Goal: Obtain resource: Obtain resource

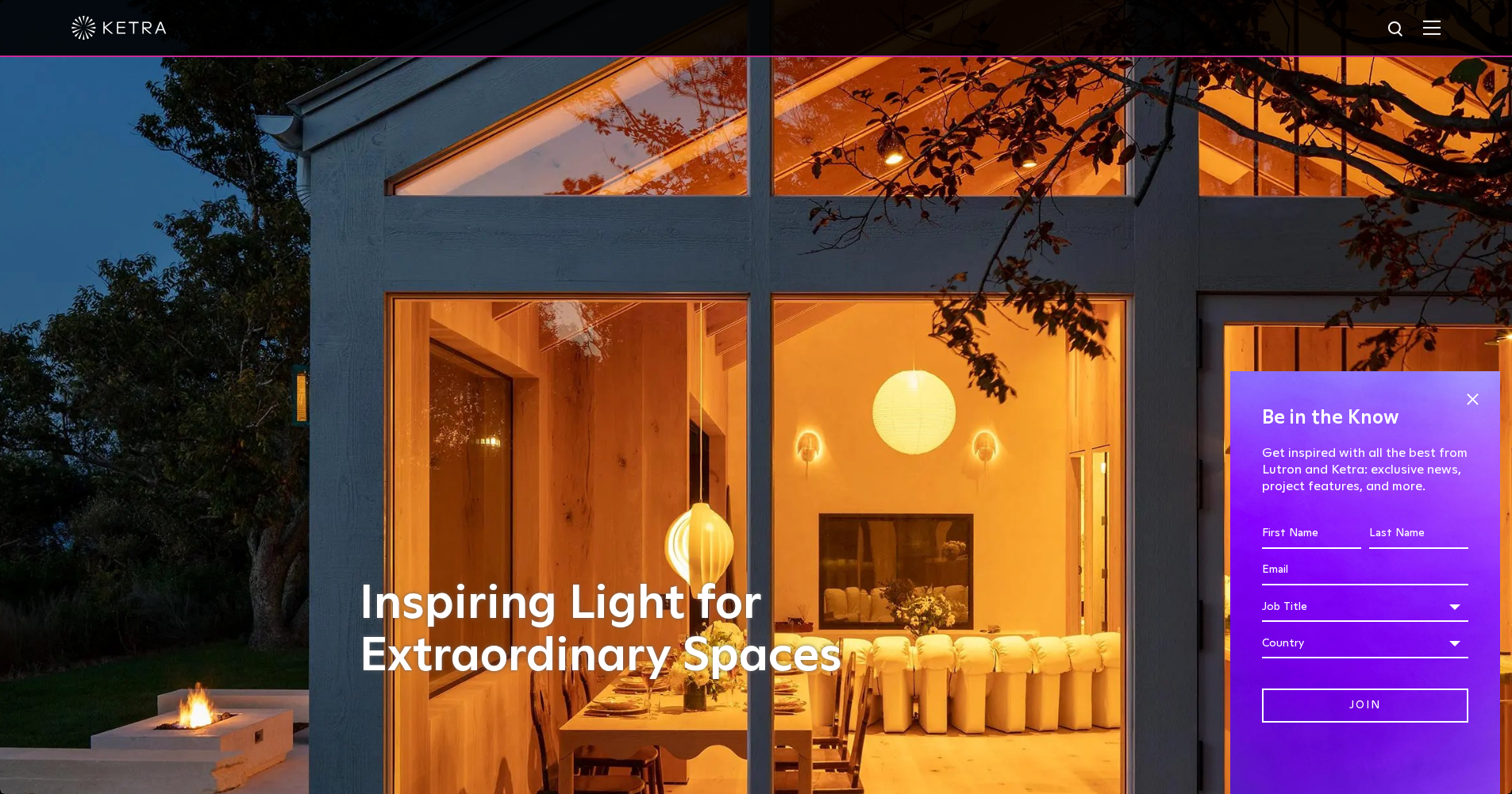
click at [1440, 33] on img at bounding box center [1431, 27] width 17 height 15
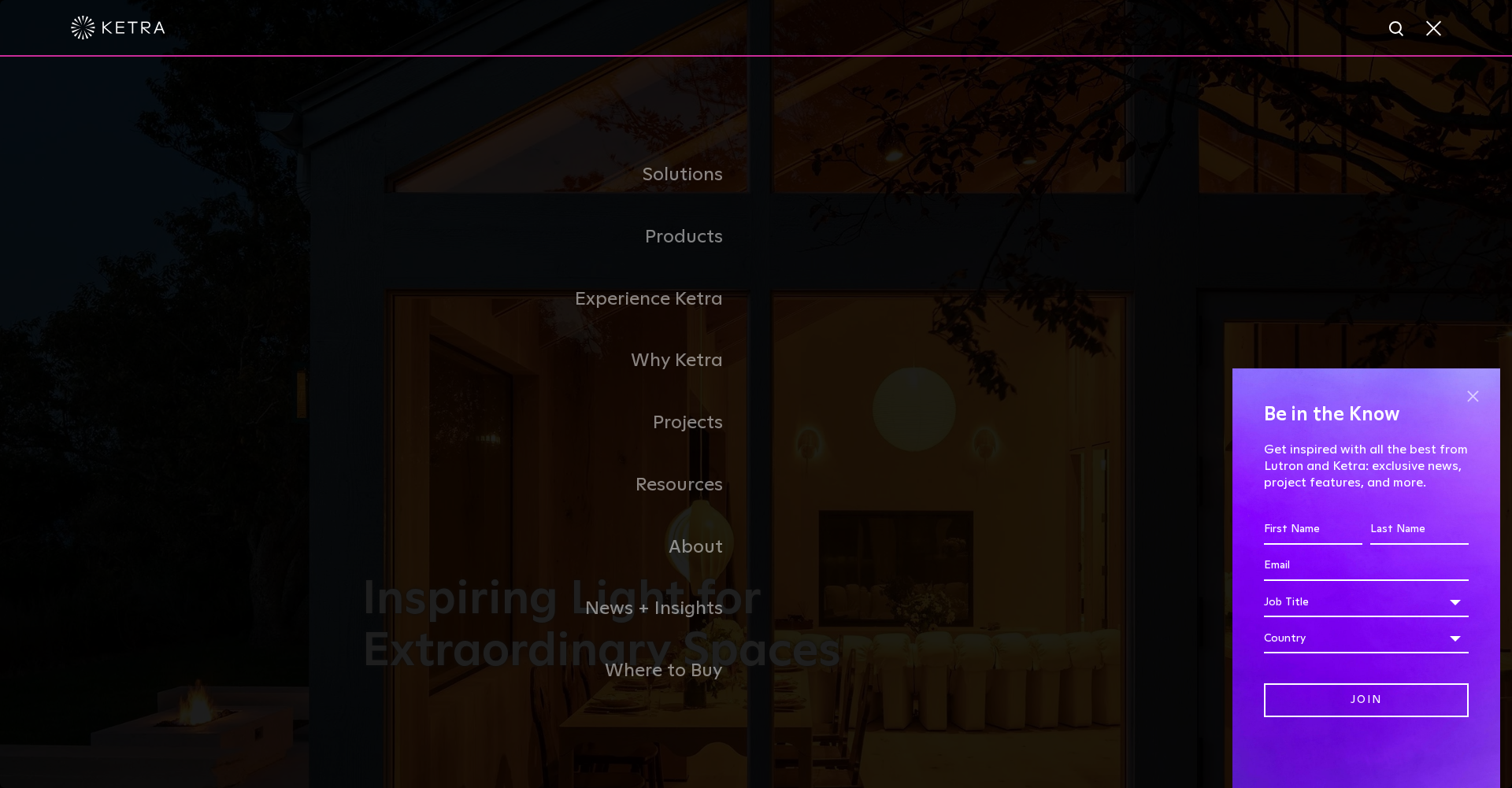
click at [1469, 399] on span at bounding box center [1473, 395] width 24 height 24
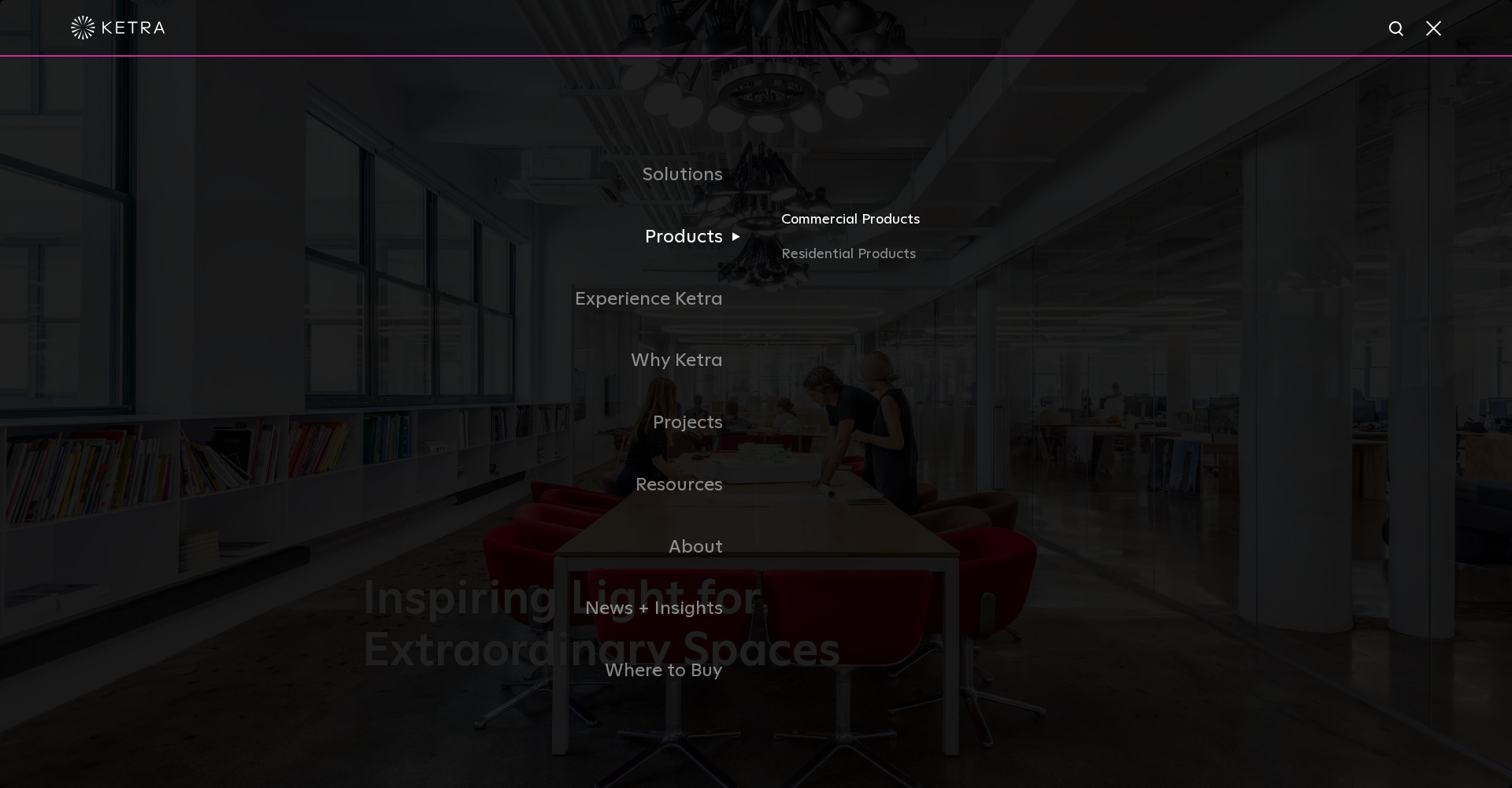
click at [852, 218] on link "Commercial Products" at bounding box center [965, 225] width 368 height 34
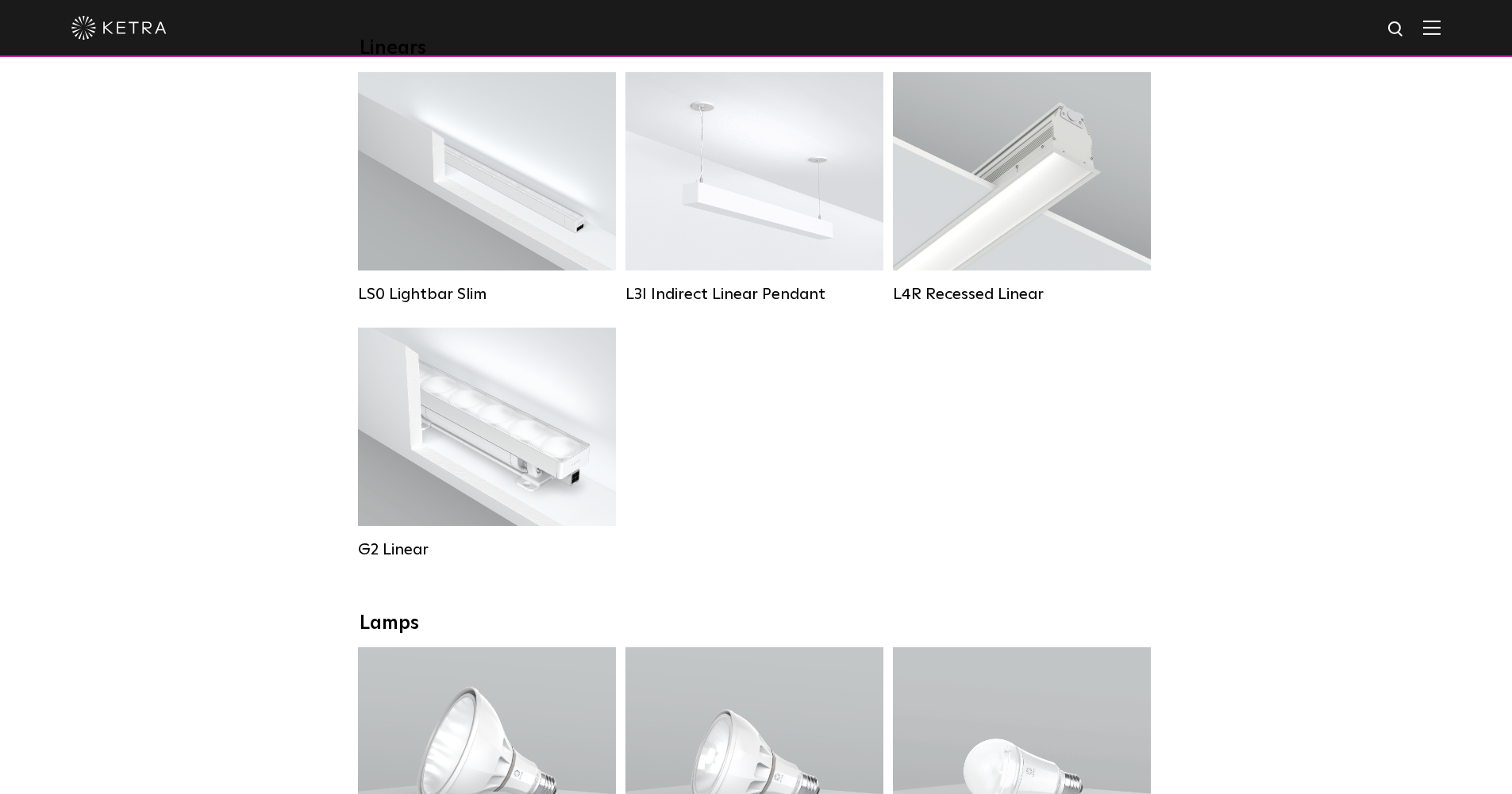
scroll to position [1007, 0]
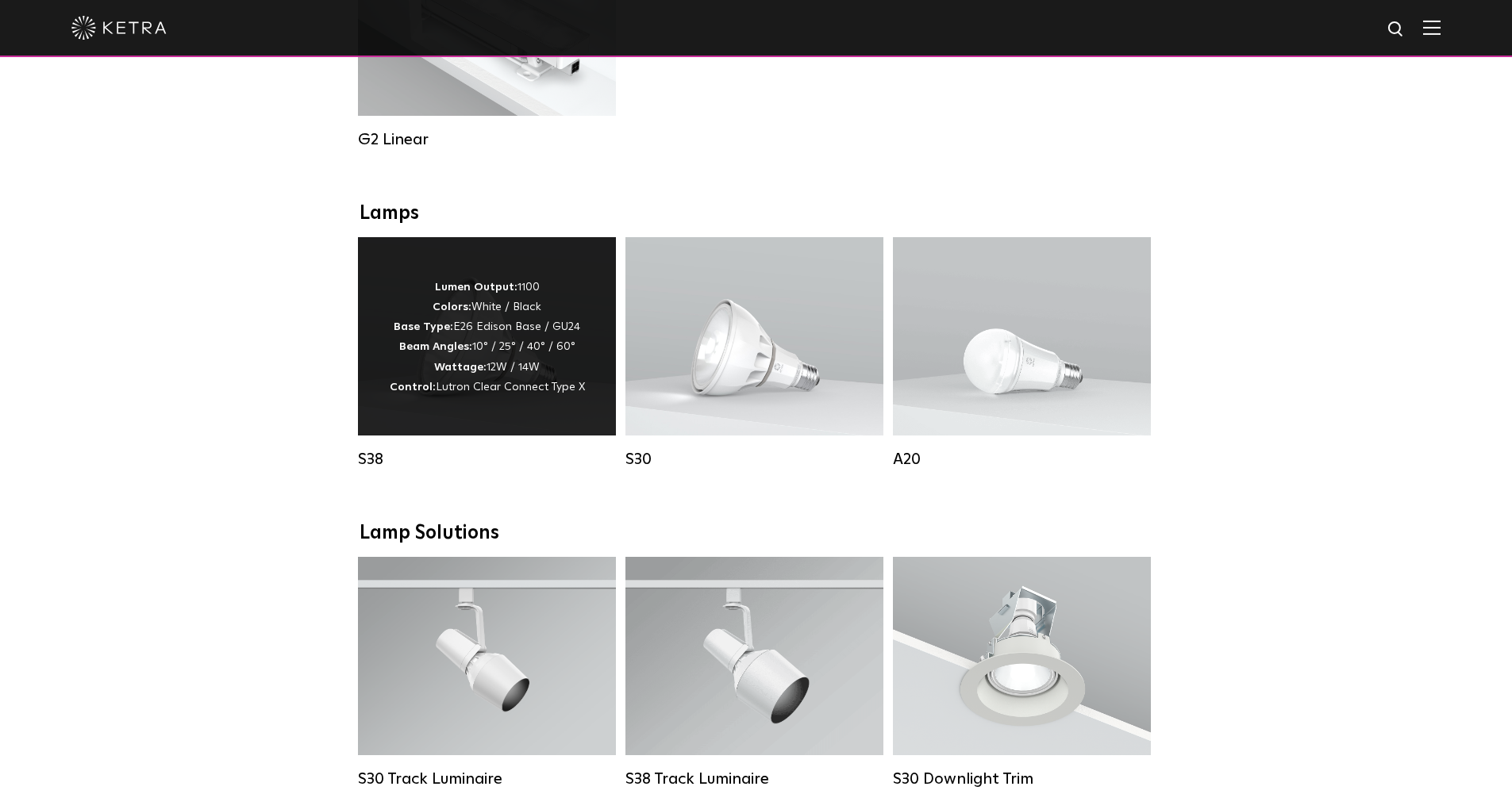
click at [514, 354] on p "Lumen Output: 1100 Colors: White / Black Base Type: E26 Edison Base / GU24 Beam…" at bounding box center [487, 337] width 195 height 120
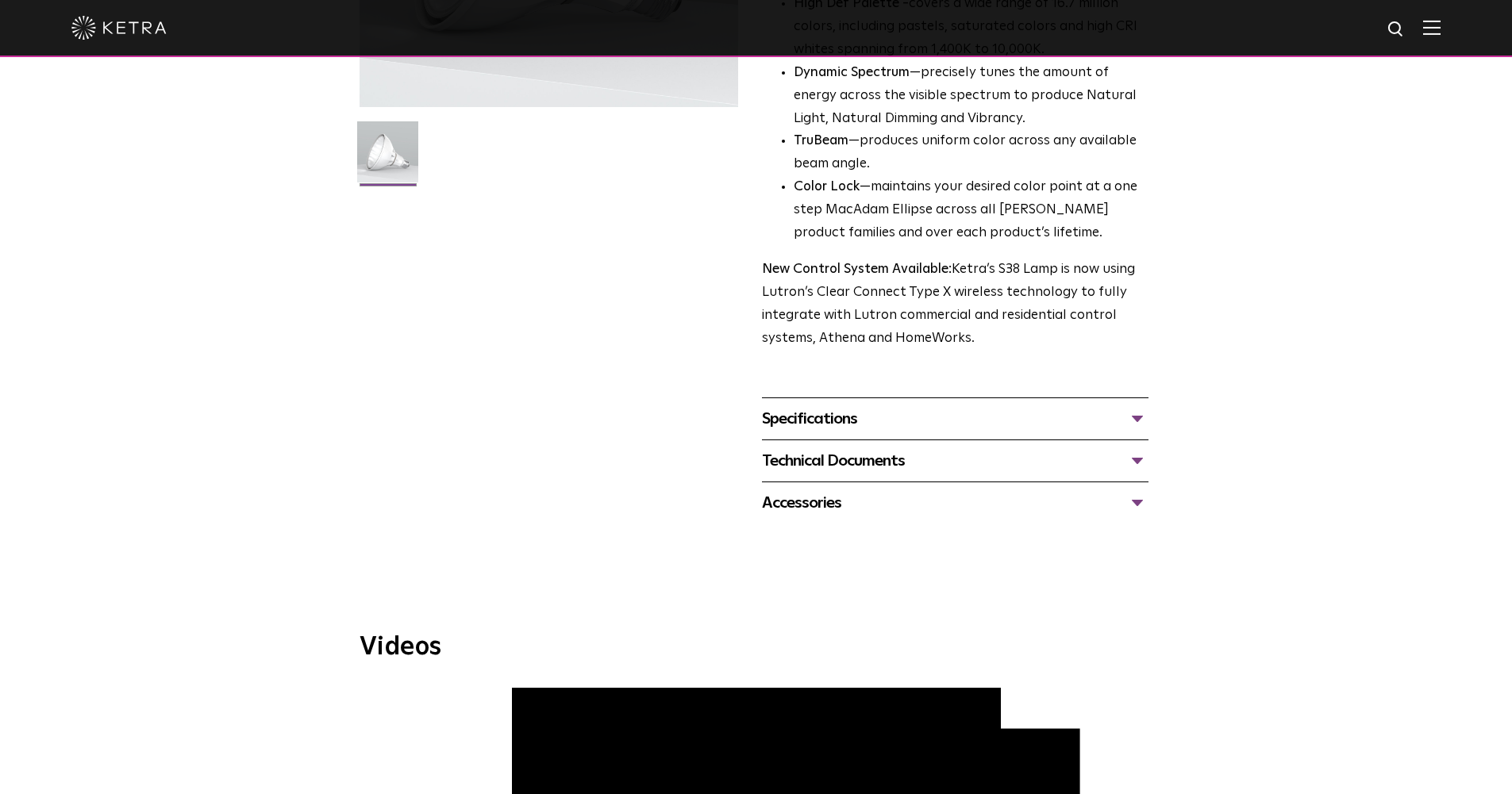
scroll to position [387, 0]
click at [1140, 460] on div "Technical Documents" at bounding box center [956, 460] width 387 height 26
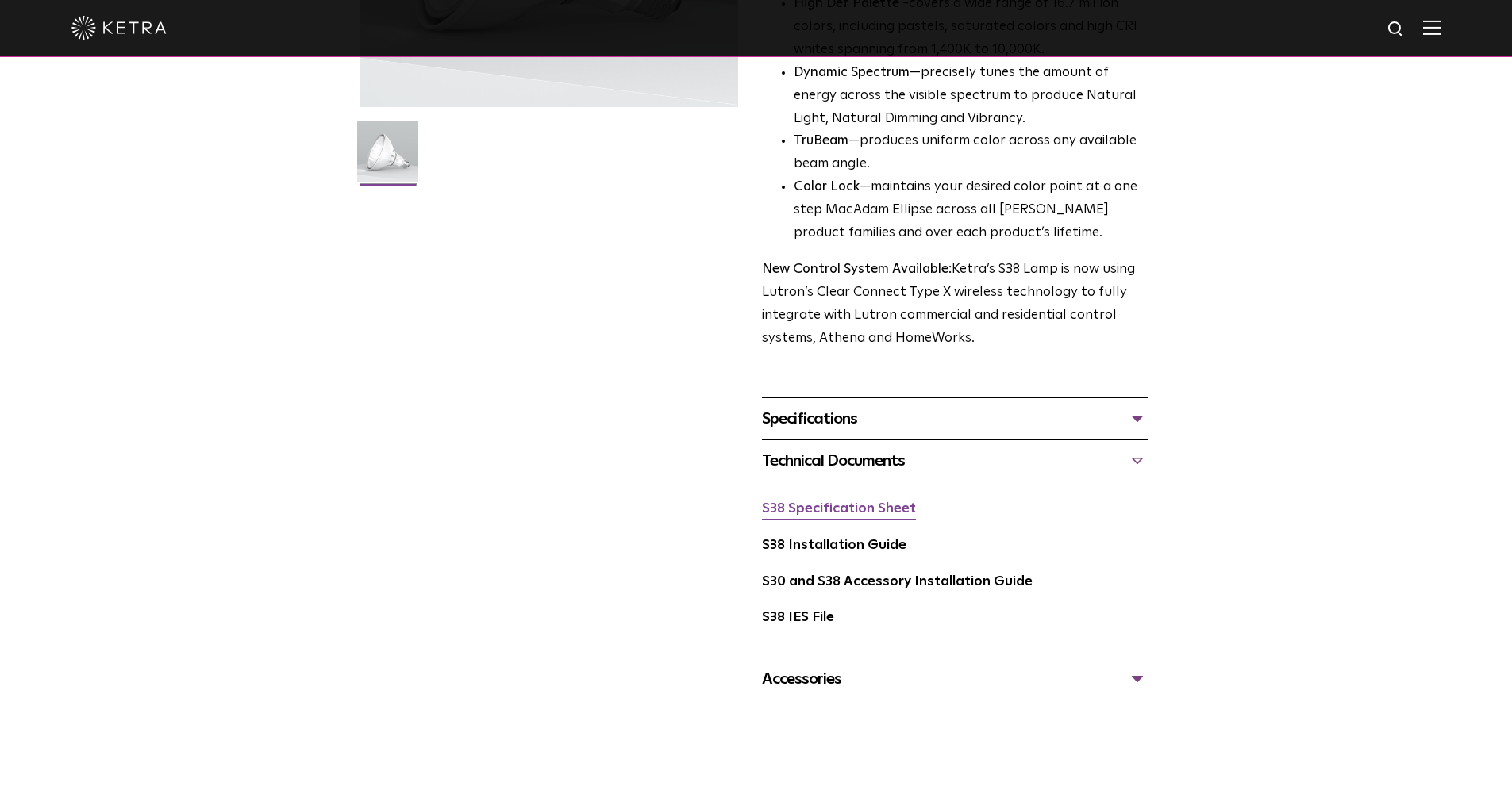
click at [877, 506] on link "S38 Specification Sheet" at bounding box center [839, 509] width 154 height 13
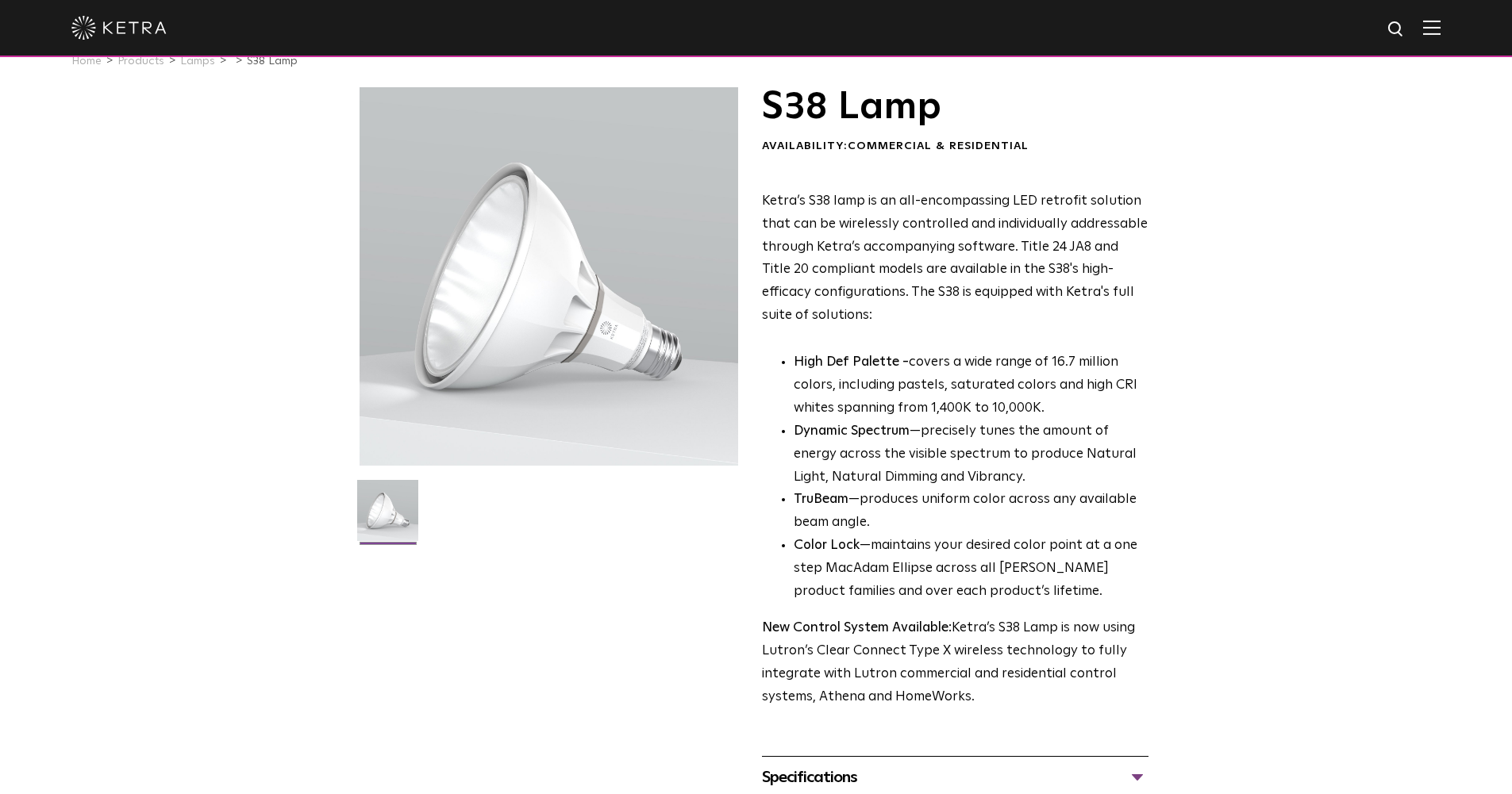
scroll to position [0, 0]
